Goal: Task Accomplishment & Management: Use online tool/utility

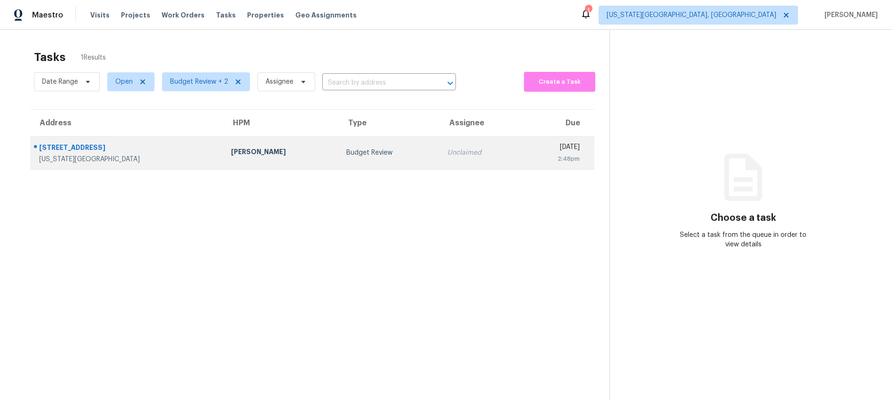
click at [339, 154] on td "Budget Review" at bounding box center [389, 152] width 101 height 33
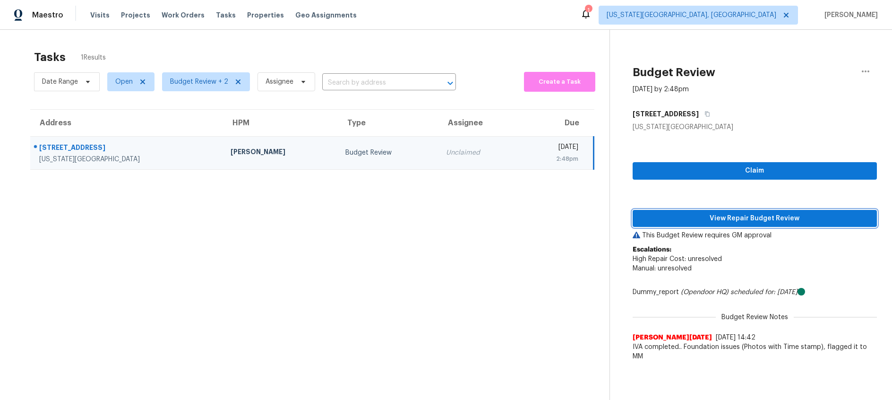
click at [685, 219] on span "View Repair Budget Review" at bounding box center [754, 219] width 229 height 12
